Goal: Transaction & Acquisition: Book appointment/travel/reservation

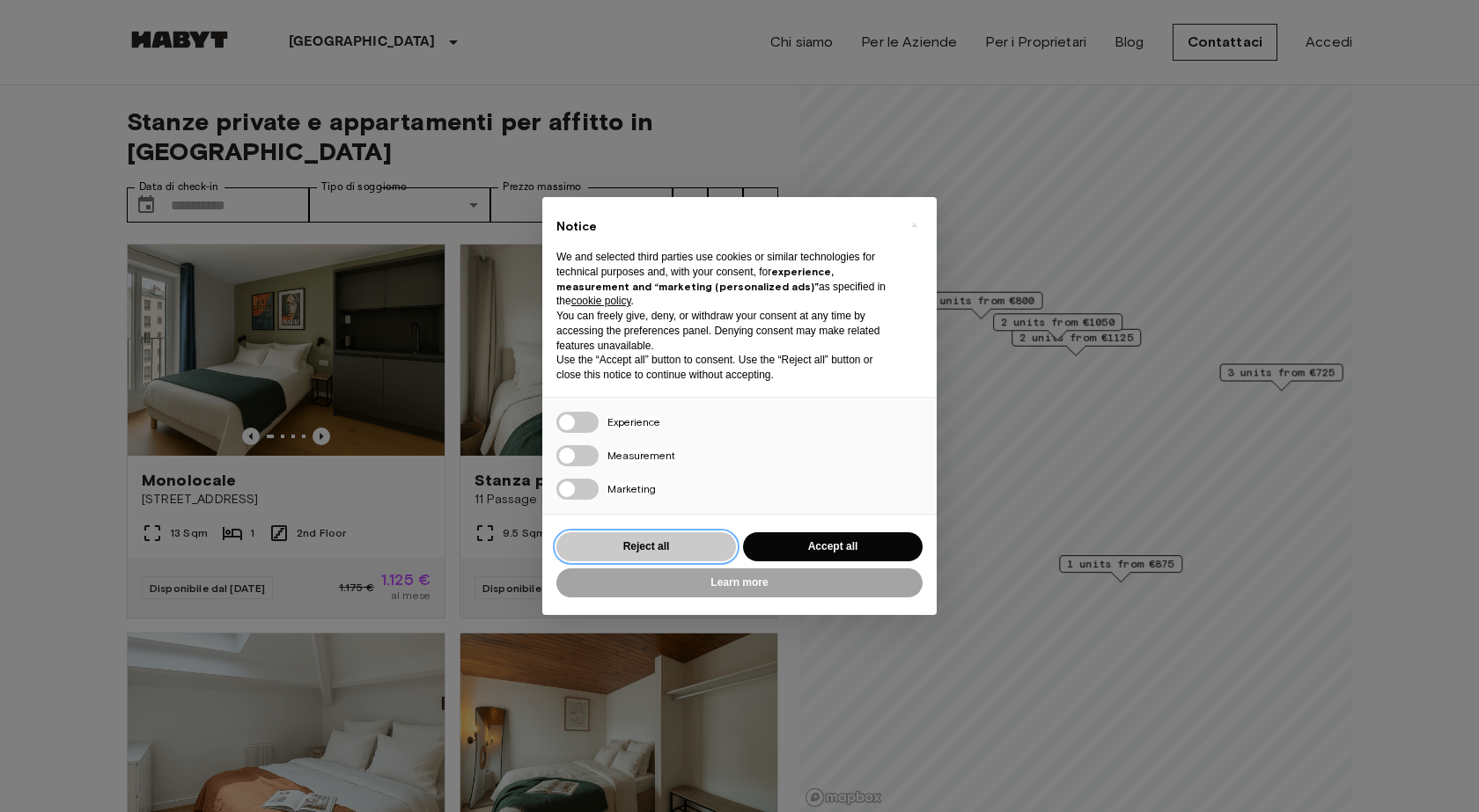
click at [638, 555] on button "Reject all" at bounding box center [646, 547] width 180 height 29
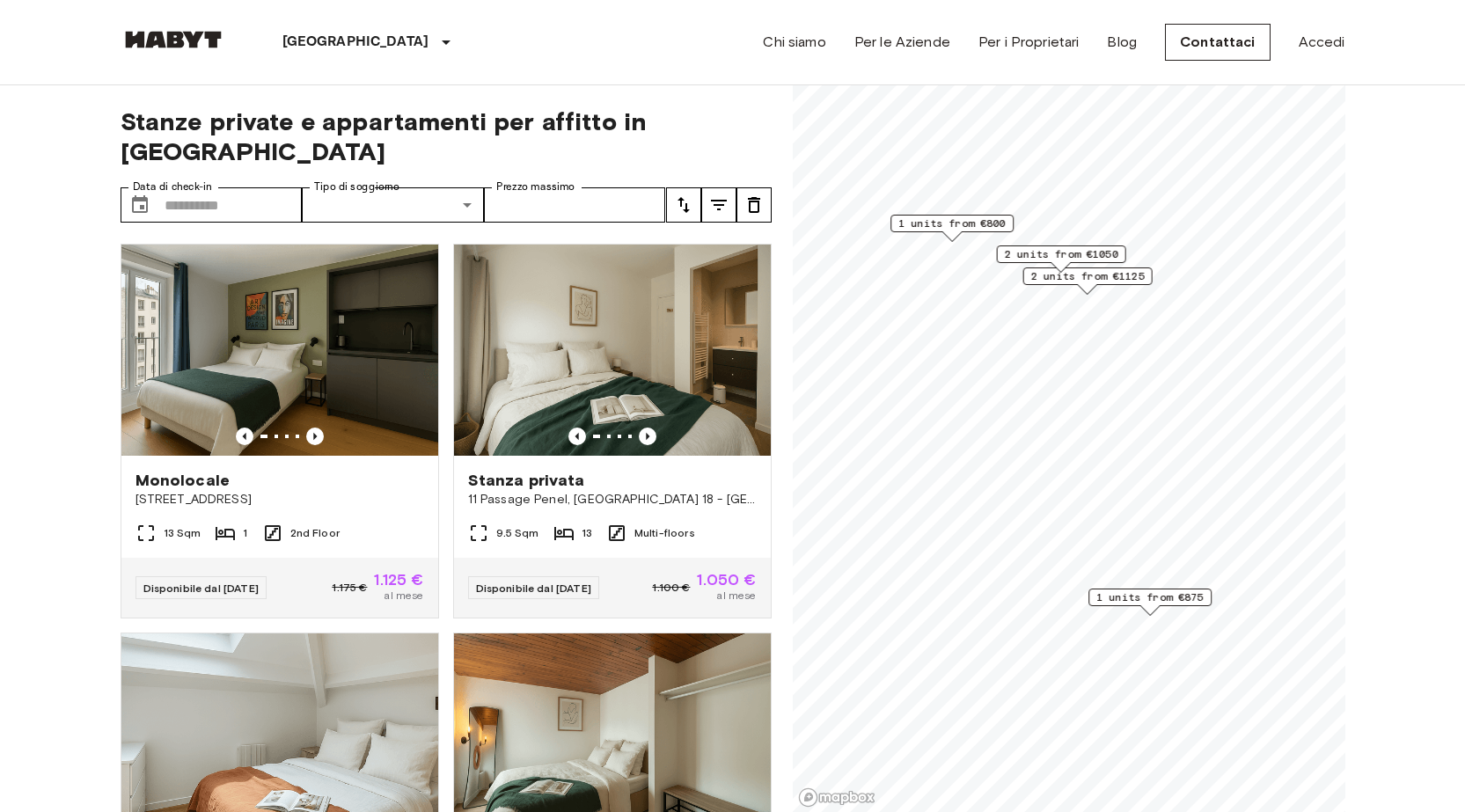
click at [980, 218] on span "1 units from €800" at bounding box center [952, 223] width 108 height 16
click at [1017, 248] on span "2 units from €1050" at bounding box center [1060, 254] width 113 height 16
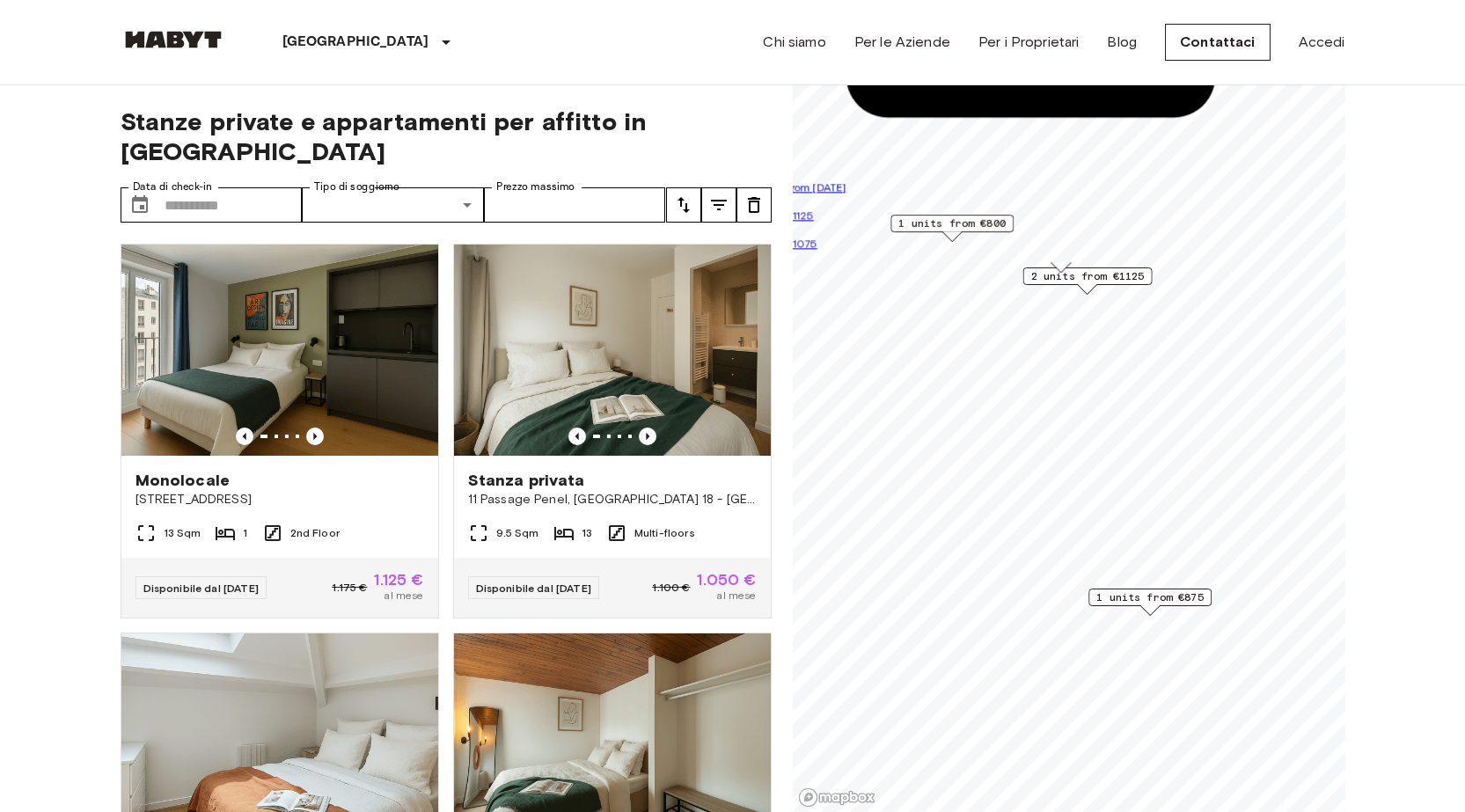
click at [1088, 282] on span "2 units from €1125" at bounding box center [1087, 275] width 113 height 16
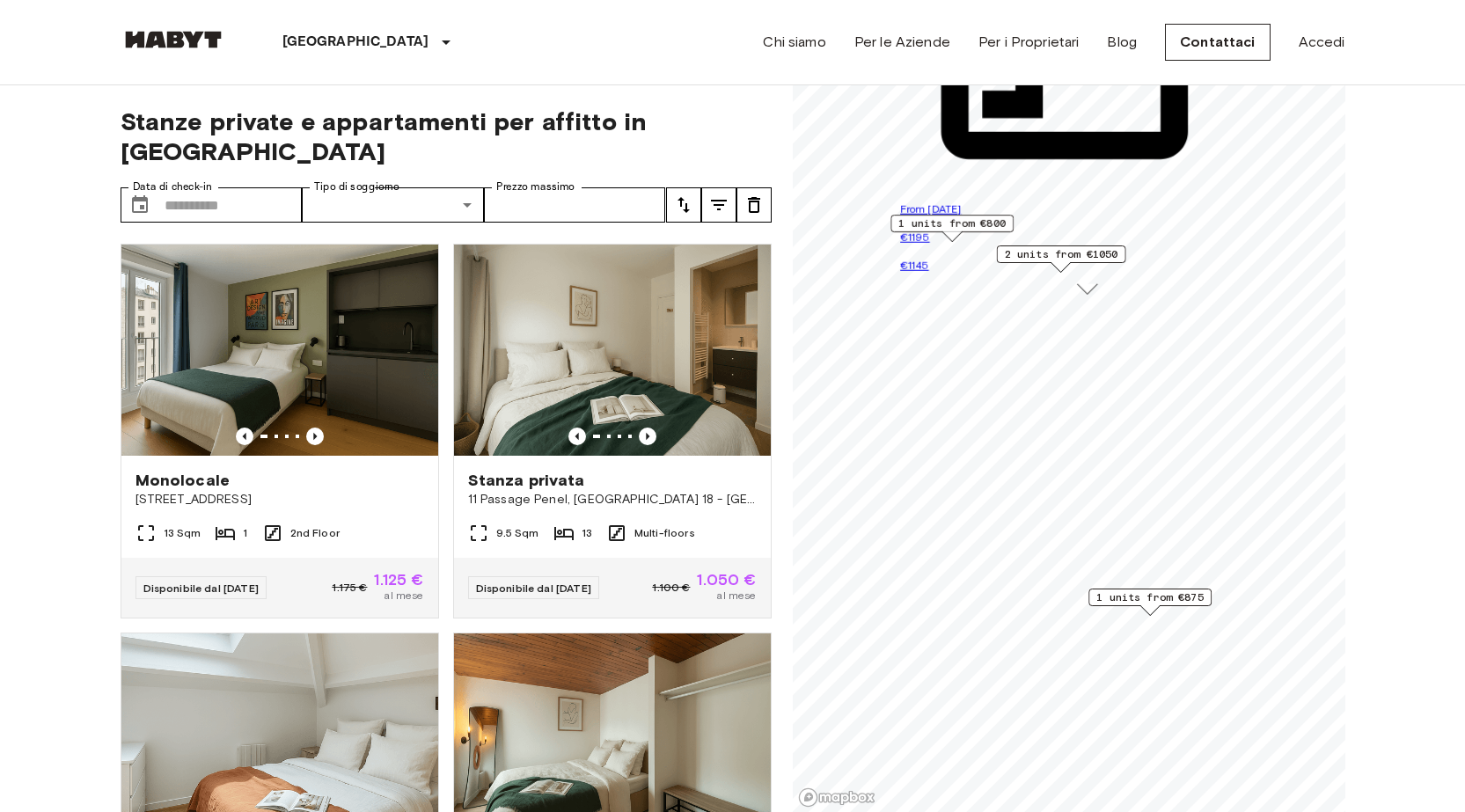
click at [1120, 607] on div "1 units from €875" at bounding box center [1150, 602] width 123 height 28
click at [1122, 597] on span "1 units from €875" at bounding box center [1150, 597] width 108 height 16
